Goal: Task Accomplishment & Management: Use online tool/utility

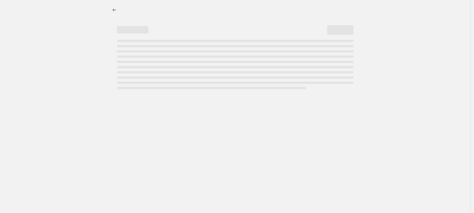
select select "percentage"
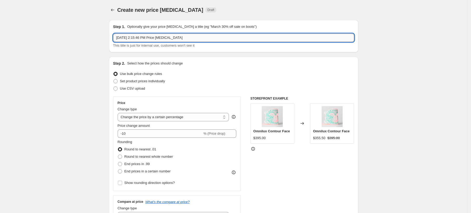
click at [167, 37] on input "[DATE] 2:15:46 PM Price [MEDICAL_DATA]" at bounding box center [233, 38] width 241 height 8
type input "8.21 Test - Bright Eyes Bundle"
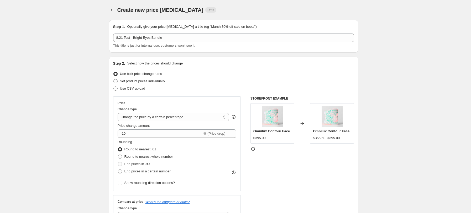
click at [162, 86] on ul "Use bulk price change rules Set product prices individually Use CSV upload" at bounding box center [233, 81] width 241 height 22
click at [158, 78] on label "Set product prices individually" at bounding box center [139, 81] width 52 height 7
click at [114, 79] on input "Set product prices individually" at bounding box center [113, 79] width 0 height 0
radio input "true"
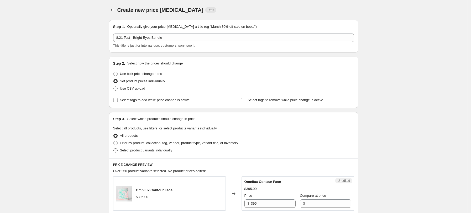
click at [149, 150] on span "Select product variants individually" at bounding box center [146, 151] width 52 height 4
click at [114, 149] on input "Select product variants individually" at bounding box center [113, 149] width 0 height 0
radio input "true"
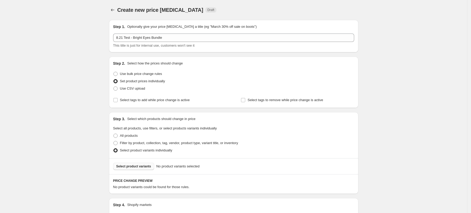
click at [147, 167] on span "Select product variants" at bounding box center [133, 167] width 35 height 4
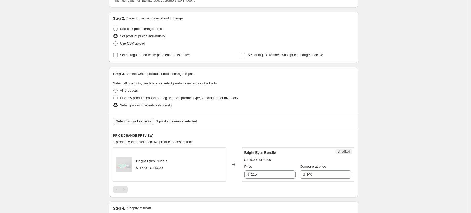
scroll to position [105, 0]
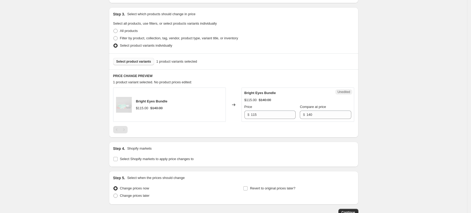
click at [127, 132] on div "Pagination" at bounding box center [123, 129] width 7 height 7
click at [151, 105] on div "Bright Eyes Bundle $115.00 $140.00" at bounding box center [151, 105] width 31 height 12
click at [267, 114] on input "115" at bounding box center [273, 115] width 45 height 8
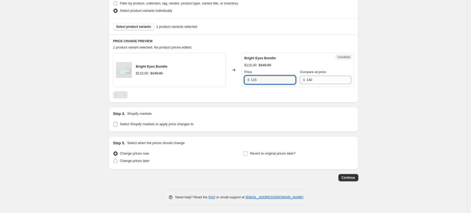
click at [173, 125] on span "Select Shopify markets to apply price changes to" at bounding box center [157, 124] width 74 height 4
click at [118, 125] on input "Select Shopify markets to apply price changes to" at bounding box center [115, 124] width 4 height 4
checkbox input "true"
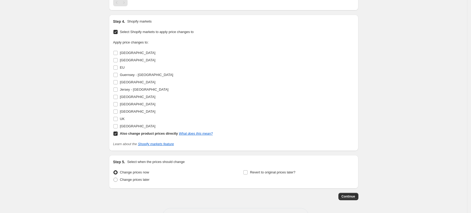
scroll to position [216, 0]
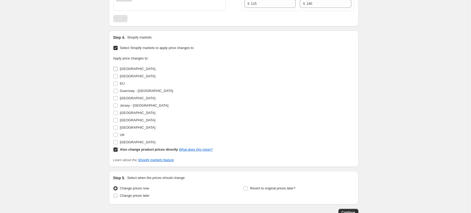
click at [118, 68] on input "[GEOGRAPHIC_DATA]" at bounding box center [115, 69] width 4 height 4
checkbox input "true"
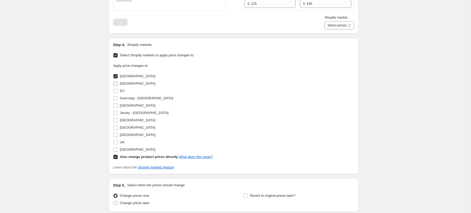
click at [118, 84] on input "[GEOGRAPHIC_DATA]" at bounding box center [115, 84] width 4 height 4
checkbox input "true"
click at [118, 92] on input "EU" at bounding box center [115, 91] width 4 height 4
checkbox input "true"
click at [117, 119] on input "[GEOGRAPHIC_DATA]" at bounding box center [115, 120] width 4 height 4
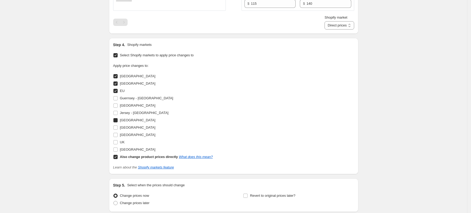
checkbox input "true"
click at [115, 142] on input "UK" at bounding box center [115, 142] width 4 height 4
checkbox input "true"
click at [118, 150] on input "[GEOGRAPHIC_DATA]" at bounding box center [115, 150] width 4 height 4
checkbox input "true"
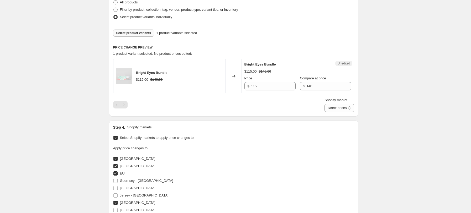
scroll to position [111, 0]
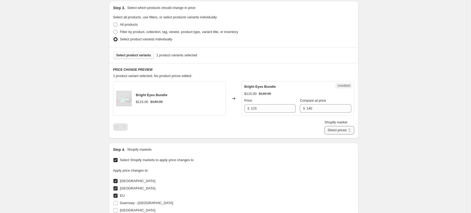
click at [336, 130] on select "Direct prices [GEOGRAPHIC_DATA] [GEOGRAPHIC_DATA] [GEOGRAPHIC_DATA] [GEOGRAPHIC…" at bounding box center [338, 130] width 29 height 8
click at [325, 135] on select "Direct prices [GEOGRAPHIC_DATA] [GEOGRAPHIC_DATA] [GEOGRAPHIC_DATA] [GEOGRAPHIC…" at bounding box center [338, 130] width 29 height 8
click at [344, 131] on select "Direct prices [GEOGRAPHIC_DATA] [GEOGRAPHIC_DATA] [GEOGRAPHIC_DATA] [GEOGRAPHIC…" at bounding box center [331, 130] width 46 height 8
click at [333, 135] on select "Direct prices [GEOGRAPHIC_DATA] [GEOGRAPHIC_DATA] [GEOGRAPHIC_DATA] [GEOGRAPHIC…" at bounding box center [331, 130] width 46 height 8
click at [341, 131] on select "Direct prices [GEOGRAPHIC_DATA] [GEOGRAPHIC_DATA] [GEOGRAPHIC_DATA] [GEOGRAPHIC…" at bounding box center [331, 130] width 46 height 8
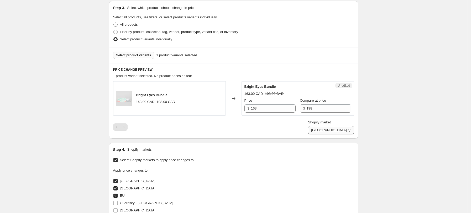
click at [333, 128] on select "Direct prices [GEOGRAPHIC_DATA] [GEOGRAPHIC_DATA] [GEOGRAPHIC_DATA] [GEOGRAPHIC…" at bounding box center [331, 130] width 46 height 8
click at [332, 135] on select "Direct prices [GEOGRAPHIC_DATA] [GEOGRAPHIC_DATA] [GEOGRAPHIC_DATA] [GEOGRAPHIC…" at bounding box center [331, 130] width 46 height 8
click at [347, 130] on select "Direct prices [GEOGRAPHIC_DATA] [GEOGRAPHIC_DATA] [GEOGRAPHIC_DATA] [GEOGRAPHIC…" at bounding box center [331, 130] width 46 height 8
click at [325, 135] on select "Direct prices [GEOGRAPHIC_DATA] [GEOGRAPHIC_DATA] [GEOGRAPHIC_DATA] [GEOGRAPHIC…" at bounding box center [331, 130] width 46 height 8
click at [320, 110] on input "241" at bounding box center [328, 108] width 45 height 8
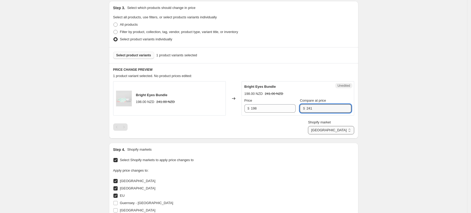
click at [342, 129] on select "Direct prices [GEOGRAPHIC_DATA] [GEOGRAPHIC_DATA] [GEOGRAPHIC_DATA] [GEOGRAPHIC…" at bounding box center [331, 130] width 46 height 8
click at [345, 131] on select "Direct prices [GEOGRAPHIC_DATA] [GEOGRAPHIC_DATA] [GEOGRAPHIC_DATA] [GEOGRAPHIC…" at bounding box center [331, 130] width 46 height 8
click at [333, 135] on select "Direct prices [GEOGRAPHIC_DATA] [GEOGRAPHIC_DATA] [GEOGRAPHIC_DATA] [GEOGRAPHIC…" at bounding box center [331, 130] width 46 height 8
click at [346, 133] on select "Direct prices [GEOGRAPHIC_DATA] [GEOGRAPHIC_DATA] [GEOGRAPHIC_DATA] [GEOGRAPHIC…" at bounding box center [342, 130] width 23 height 8
select select "35584442530"
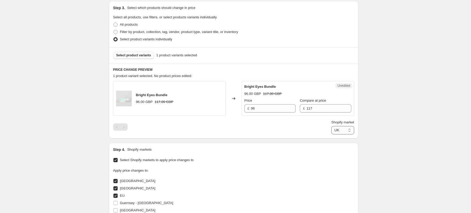
click at [333, 135] on select "Direct prices [GEOGRAPHIC_DATA] [GEOGRAPHIC_DATA] [GEOGRAPHIC_DATA] [GEOGRAPHIC…" at bounding box center [342, 130] width 23 height 8
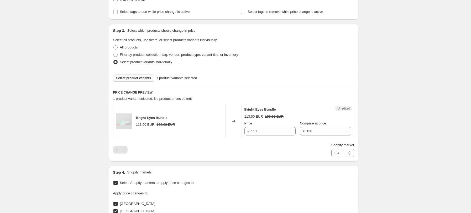
scroll to position [76, 0]
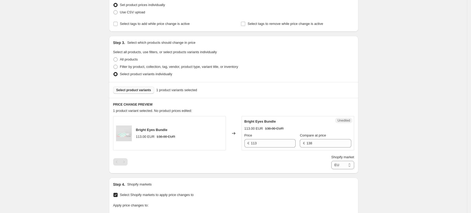
click at [129, 90] on span "Select product variants" at bounding box center [133, 90] width 35 height 4
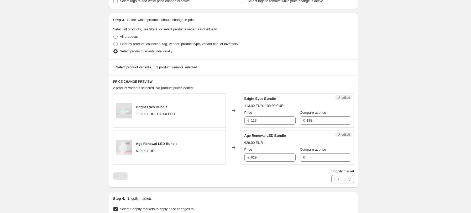
scroll to position [111, 0]
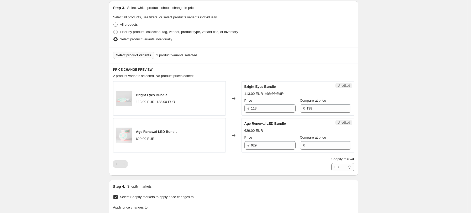
click at [145, 52] on button "Select product variants" at bounding box center [133, 55] width 41 height 7
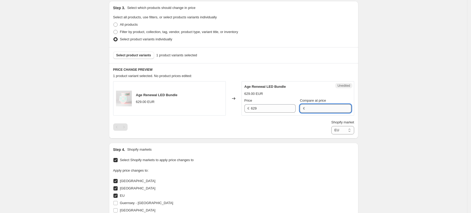
click at [318, 110] on input "Compare at price" at bounding box center [328, 108] width 45 height 8
type input "720"
click at [303, 124] on div "Shopify market Direct prices [GEOGRAPHIC_DATA] [GEOGRAPHIC_DATA] [GEOGRAPHIC_DA…" at bounding box center [233, 127] width 241 height 15
click at [350, 133] on select "Direct prices [GEOGRAPHIC_DATA] [GEOGRAPHIC_DATA] [GEOGRAPHIC_DATA] [GEOGRAPHIC…" at bounding box center [342, 130] width 23 height 8
select select "18088098"
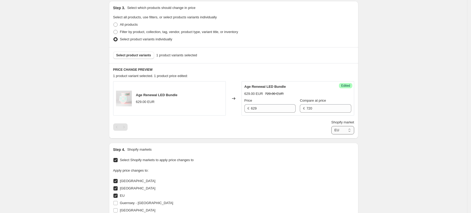
click at [333, 135] on select "Direct prices [GEOGRAPHIC_DATA] [GEOGRAPHIC_DATA] [GEOGRAPHIC_DATA] [GEOGRAPHIC…" at bounding box center [342, 130] width 23 height 8
click at [327, 110] on input "Compare at price" at bounding box center [328, 108] width 45 height 8
type input "580"
click at [339, 130] on select "Direct prices [GEOGRAPHIC_DATA] [GEOGRAPHIC_DATA] [GEOGRAPHIC_DATA] [GEOGRAPHIC…" at bounding box center [342, 130] width 23 height 8
select select "4554914"
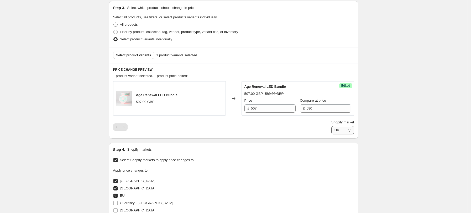
click at [331, 135] on select "Direct prices [GEOGRAPHIC_DATA] [GEOGRAPHIC_DATA] [GEOGRAPHIC_DATA] [GEOGRAPHIC…" at bounding box center [342, 130] width 23 height 8
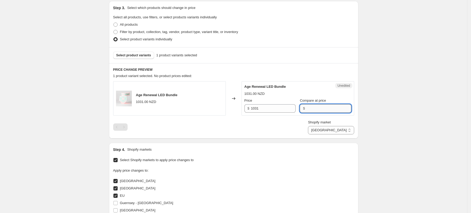
click at [337, 107] on input "Compare at price" at bounding box center [328, 108] width 45 height 8
paste input "1180"
type input "1180"
click at [350, 131] on select "Direct prices [GEOGRAPHIC_DATA] [GEOGRAPHIC_DATA] [GEOGRAPHIC_DATA] [GEOGRAPHIC…" at bounding box center [331, 130] width 46 height 8
select select "4522146"
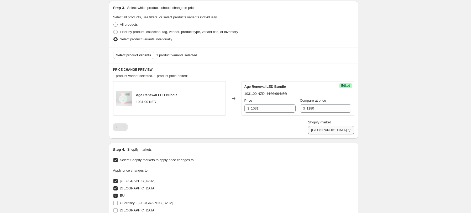
click at [332, 135] on select "Direct prices [GEOGRAPHIC_DATA] [GEOGRAPHIC_DATA] [GEOGRAPHIC_DATA] [GEOGRAPHIC…" at bounding box center [331, 130] width 46 height 8
click at [311, 112] on input "Compare at price" at bounding box center [328, 108] width 45 height 8
paste input "1100"
type input "1100"
click at [348, 130] on select "Direct prices [GEOGRAPHIC_DATA] [GEOGRAPHIC_DATA] [GEOGRAPHIC_DATA] [GEOGRAPHIC…" at bounding box center [331, 130] width 46 height 8
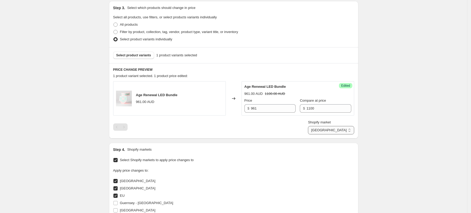
select select "4489378"
click at [333, 135] on select "Direct prices [GEOGRAPHIC_DATA] [GEOGRAPHIC_DATA] [GEOGRAPHIC_DATA] [GEOGRAPHIC…" at bounding box center [331, 130] width 46 height 8
click at [311, 107] on input "Compare at price" at bounding box center [328, 108] width 45 height 8
paste input "1070"
type input "1070"
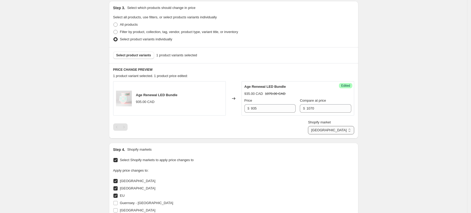
click at [340, 130] on select "Direct prices [GEOGRAPHIC_DATA] [GEOGRAPHIC_DATA] [GEOGRAPHIC_DATA] [GEOGRAPHIC…" at bounding box center [331, 130] width 46 height 8
select select "4456610"
click at [325, 135] on select "Direct prices [GEOGRAPHIC_DATA] [GEOGRAPHIC_DATA] [GEOGRAPHIC_DATA] [GEOGRAPHIC…" at bounding box center [331, 130] width 46 height 8
click at [392, 112] on div "Create new price [MEDICAL_DATA]. This page is ready Create new price [MEDICAL_D…" at bounding box center [233, 125] width 467 height 472
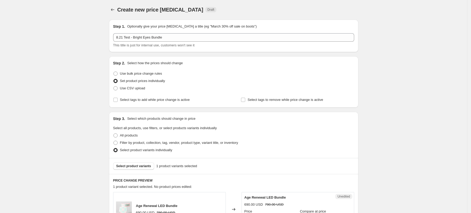
scroll to position [0, 0]
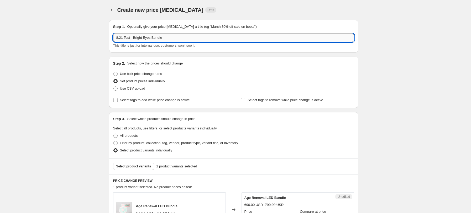
drag, startPoint x: 175, startPoint y: 38, endPoint x: 134, endPoint y: 40, distance: 40.5
click at [134, 40] on input "8.21 Test - Bright Eyes Bundle" at bounding box center [233, 38] width 241 height 8
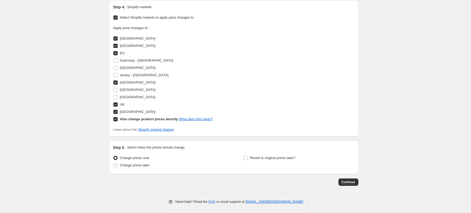
scroll to position [258, 0]
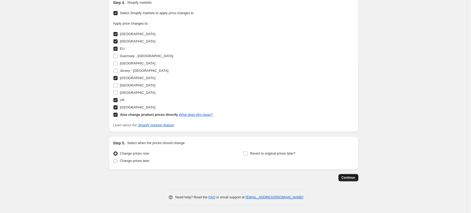
type input "8.21 Test - Age Renewal Bundle"
click at [346, 178] on span "Continue" at bounding box center [348, 178] width 14 height 4
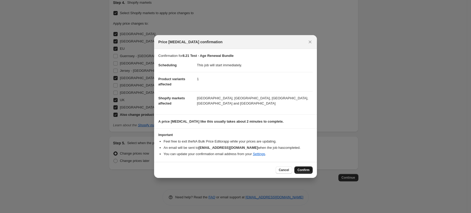
click at [309, 171] on span "Confirm" at bounding box center [303, 170] width 12 height 4
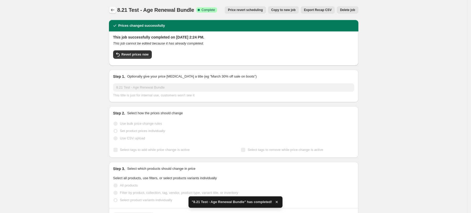
click at [114, 11] on icon "Price change jobs" at bounding box center [112, 10] width 3 height 3
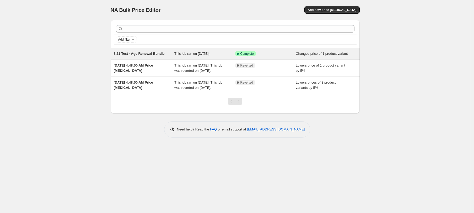
click at [156, 57] on div "8.21 Test - Age Renewal Bundle This job ran on [DATE]. Success Complete Complet…" at bounding box center [235, 54] width 249 height 12
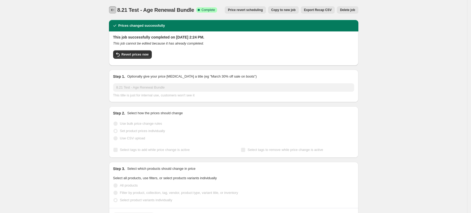
click at [115, 10] on icon "Price change jobs" at bounding box center [112, 9] width 5 height 5
